Goal: Transaction & Acquisition: Book appointment/travel/reservation

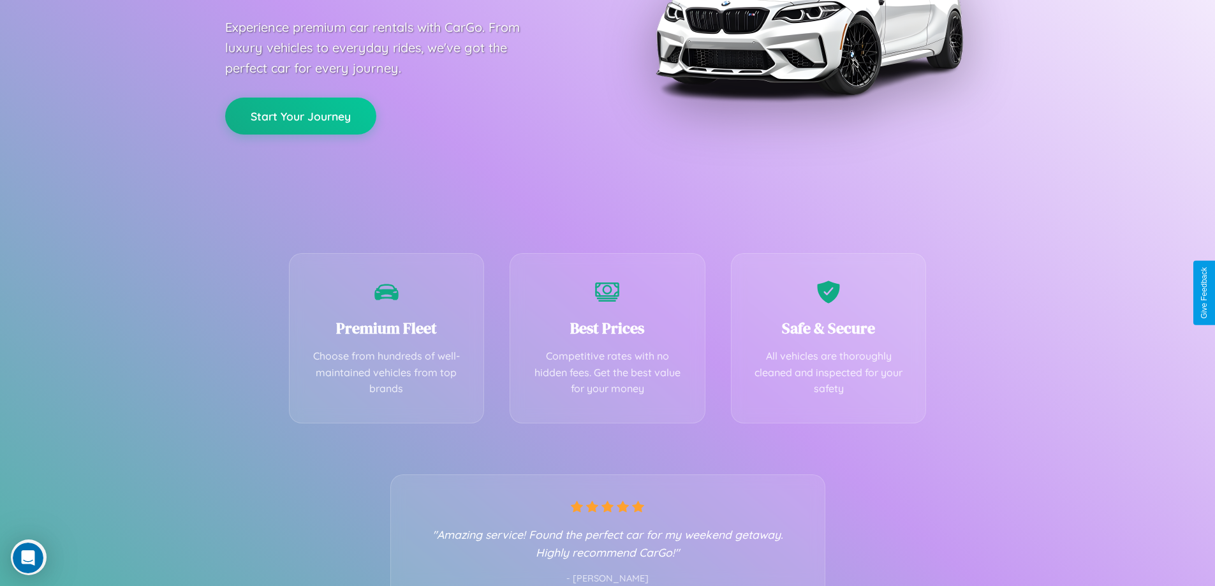
scroll to position [251, 0]
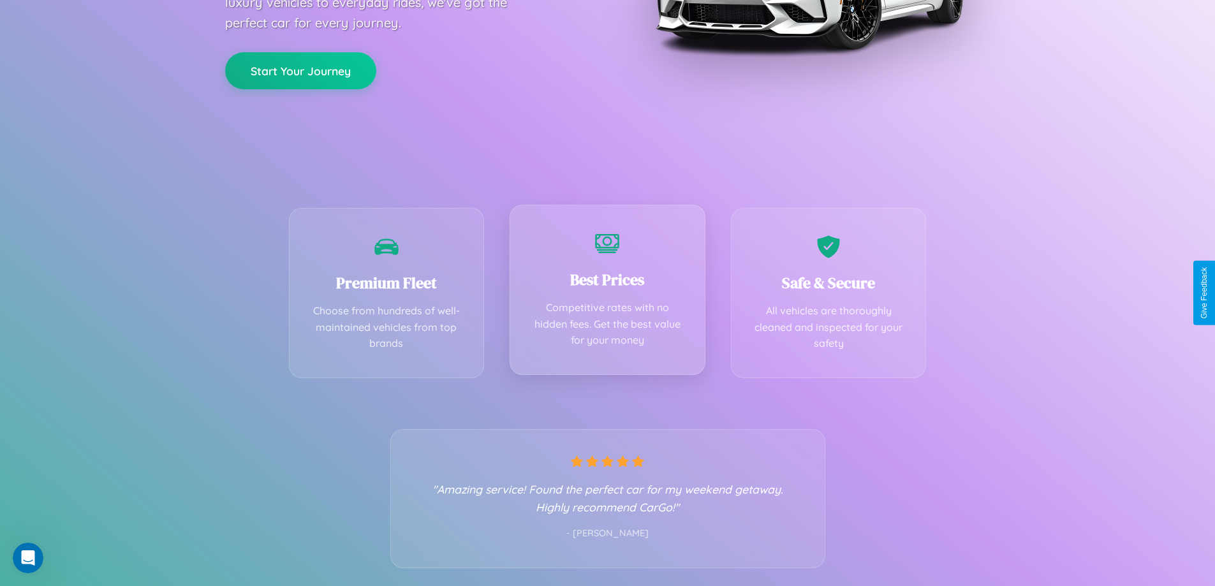
click at [607, 293] on div "Best Prices Competitive rates with no hidden fees. Get the best value for your …" at bounding box center [608, 290] width 196 height 170
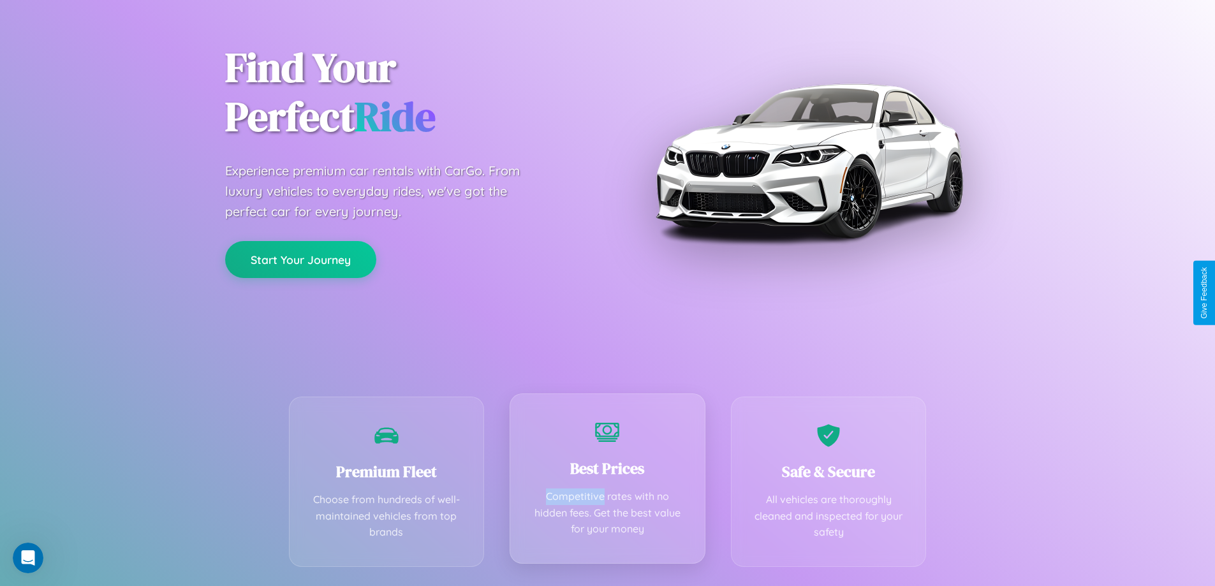
scroll to position [0, 0]
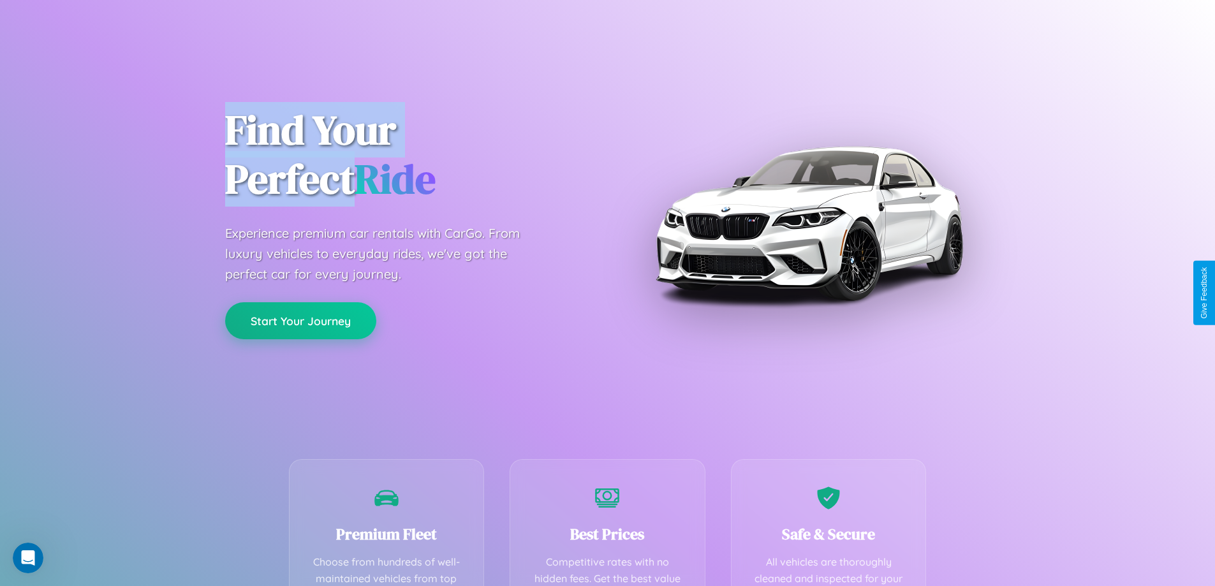
click at [300, 321] on button "Start Your Journey" at bounding box center [300, 320] width 151 height 37
click at [300, 320] on button "Start Your Journey" at bounding box center [300, 320] width 151 height 37
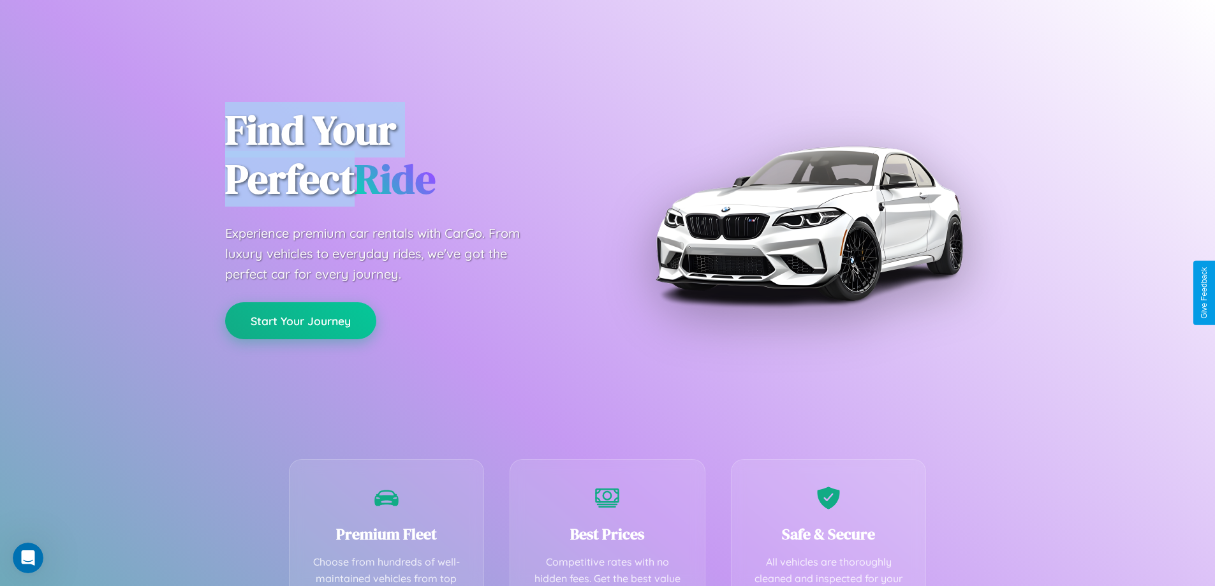
click at [300, 320] on button "Start Your Journey" at bounding box center [300, 320] width 151 height 37
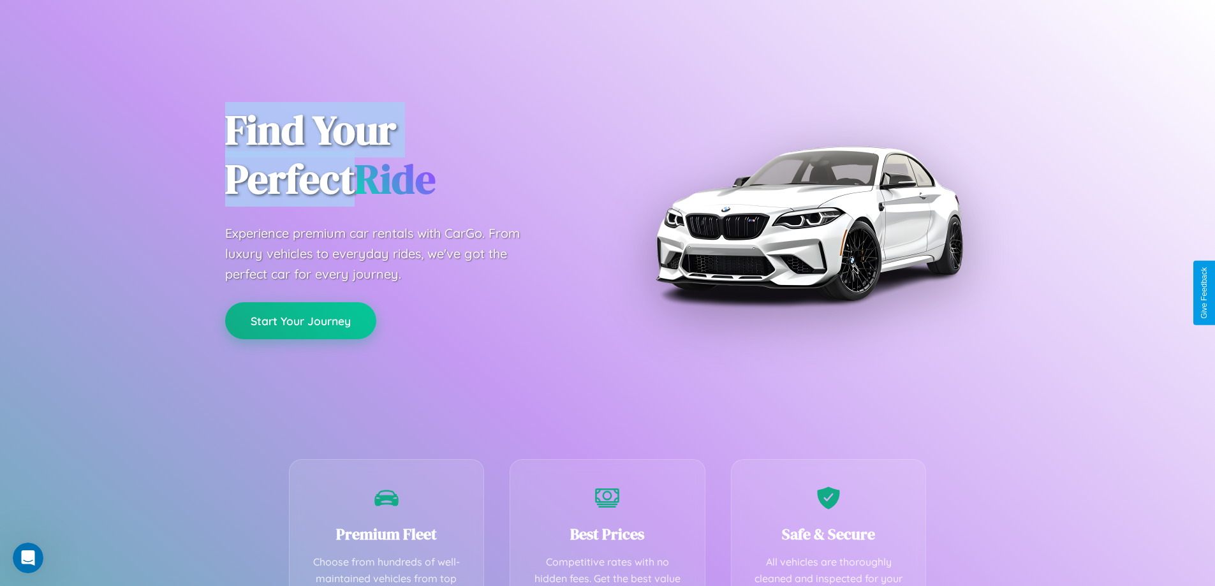
click at [300, 320] on button "Start Your Journey" at bounding box center [300, 320] width 151 height 37
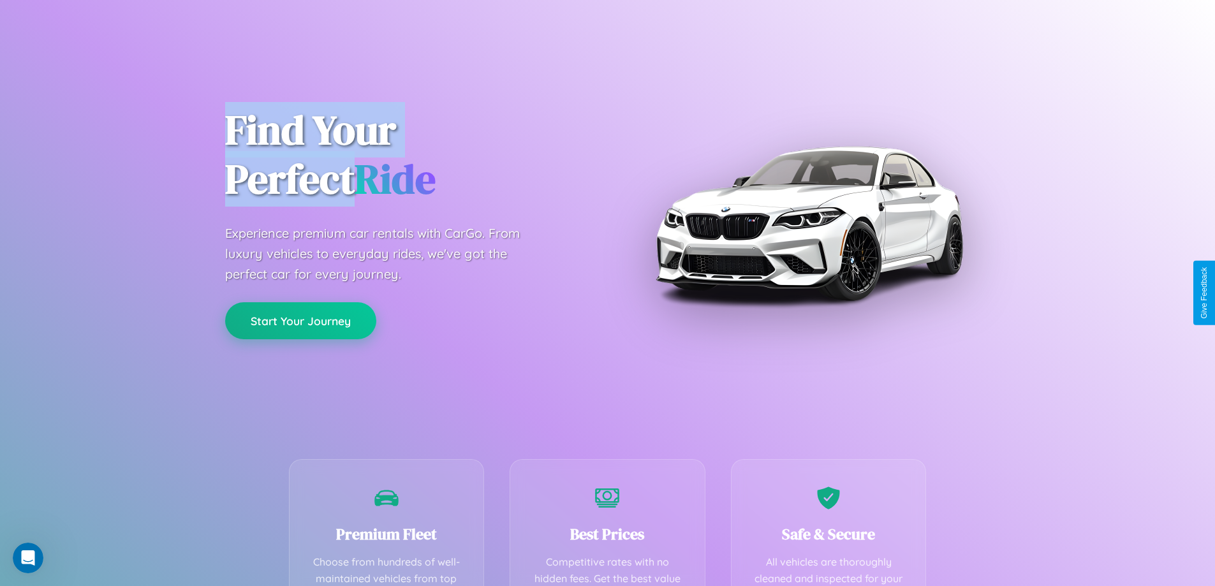
click at [300, 320] on button "Start Your Journey" at bounding box center [300, 320] width 151 height 37
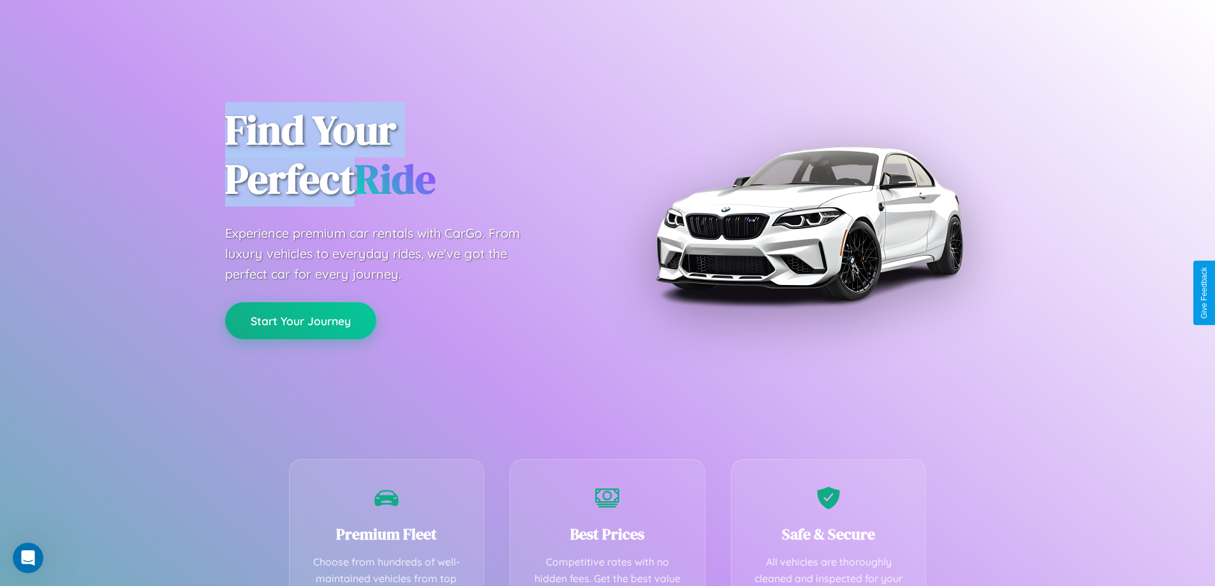
click at [300, 320] on button "Start Your Journey" at bounding box center [300, 320] width 151 height 37
